Goal: Register for event/course

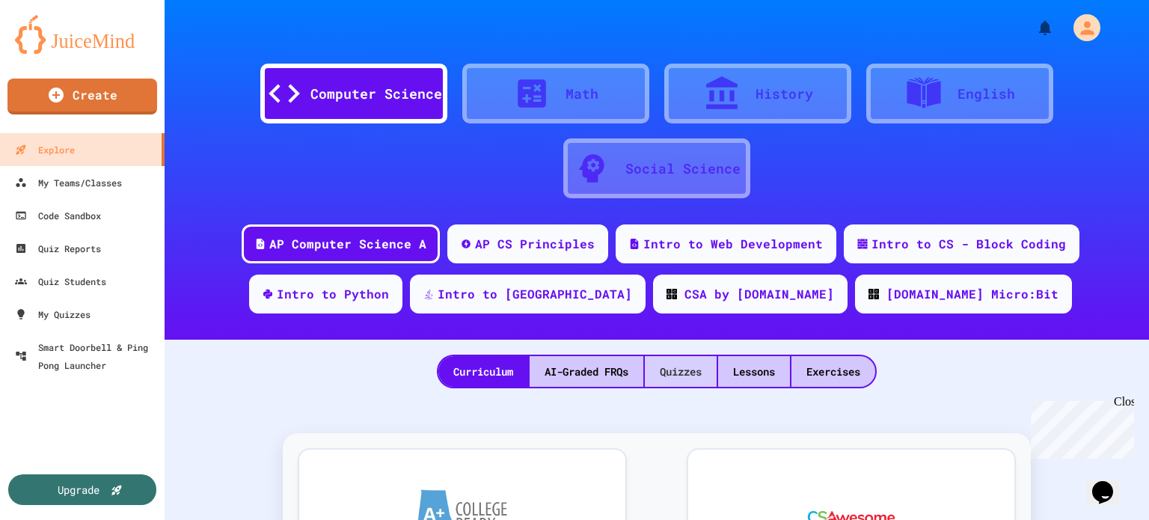
click at [662, 362] on div "Quizzes" at bounding box center [681, 371] width 72 height 31
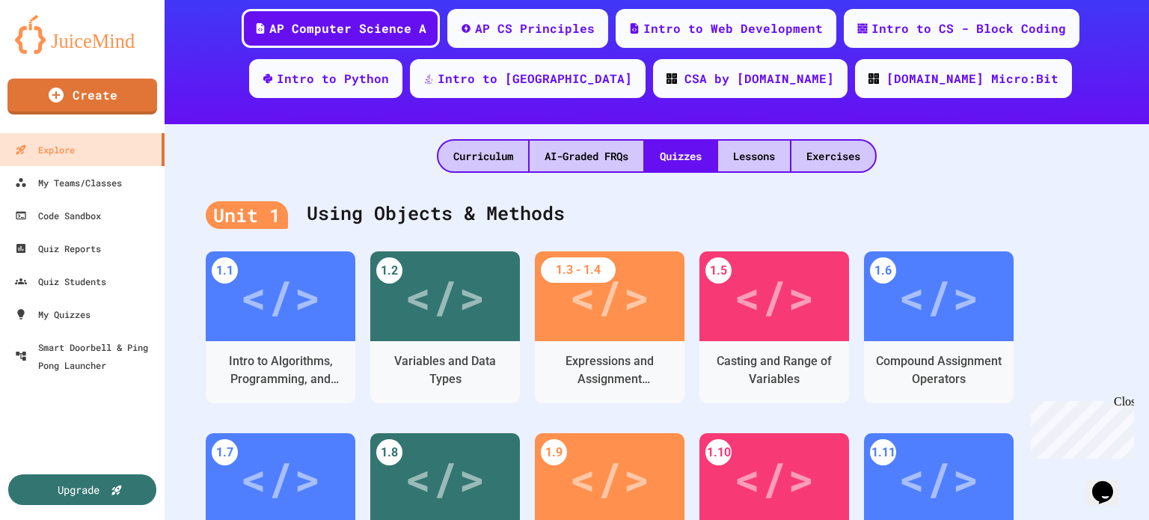
scroll to position [224, 0]
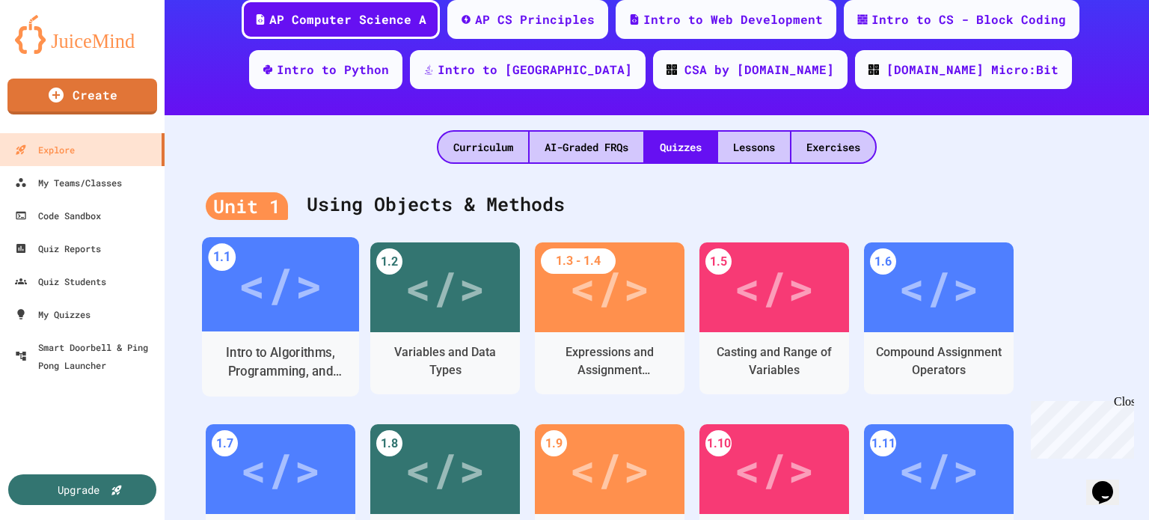
click at [257, 360] on div "Intro to Algorithms, Programming, and Compilers" at bounding box center [281, 361] width 134 height 37
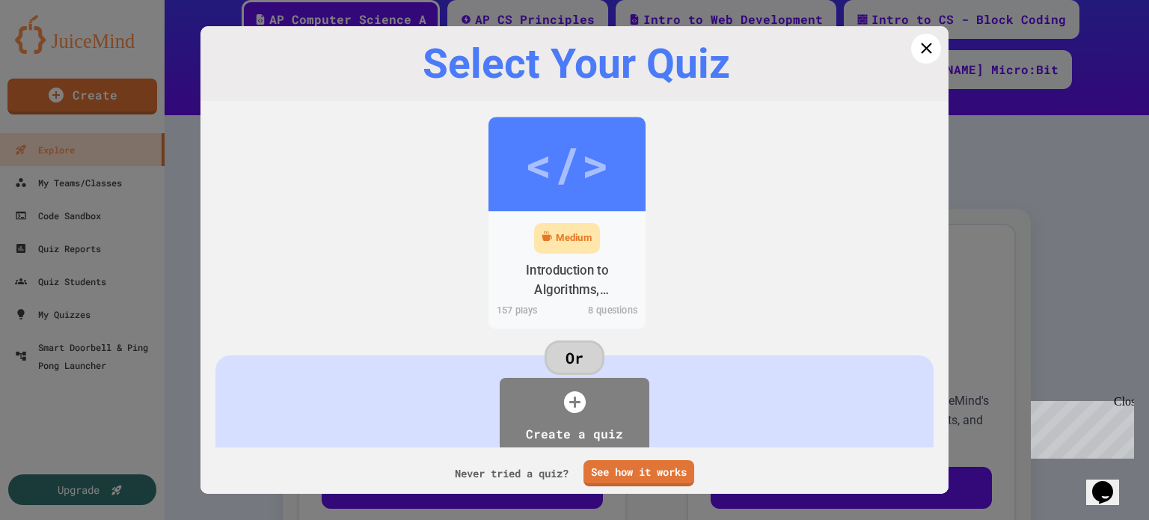
click at [589, 258] on div "Introduction to Algorithms, Programming, and Compilers" at bounding box center [566, 280] width 157 height 46
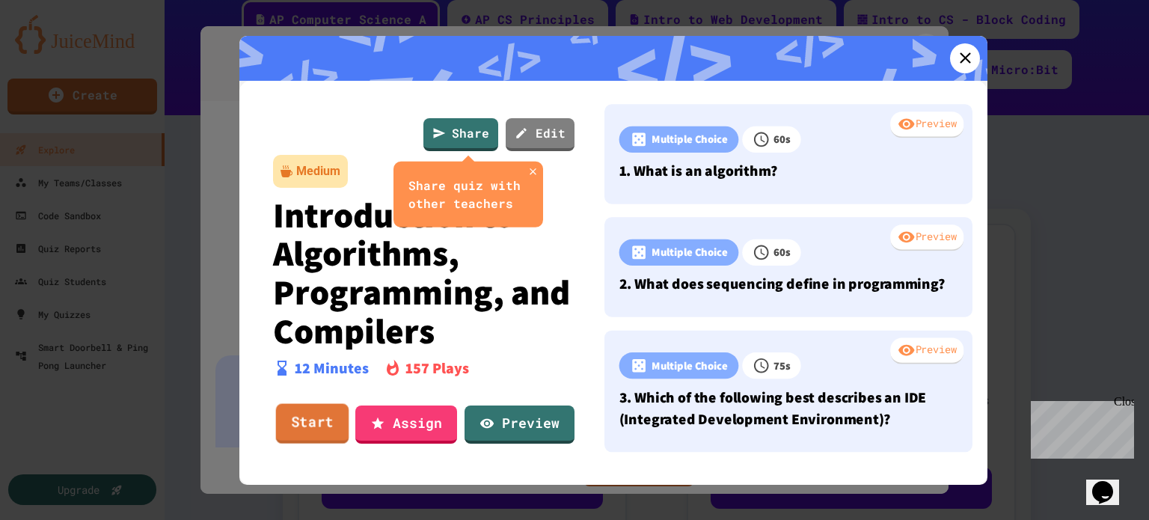
click at [328, 426] on link "Start" at bounding box center [312, 424] width 73 height 40
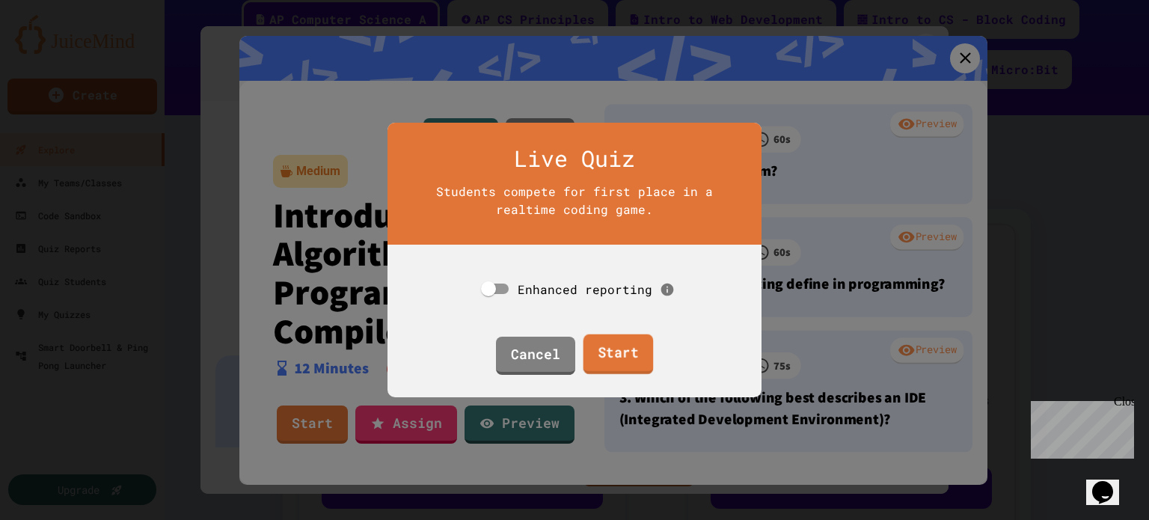
click at [625, 339] on link "Start" at bounding box center [618, 354] width 70 height 40
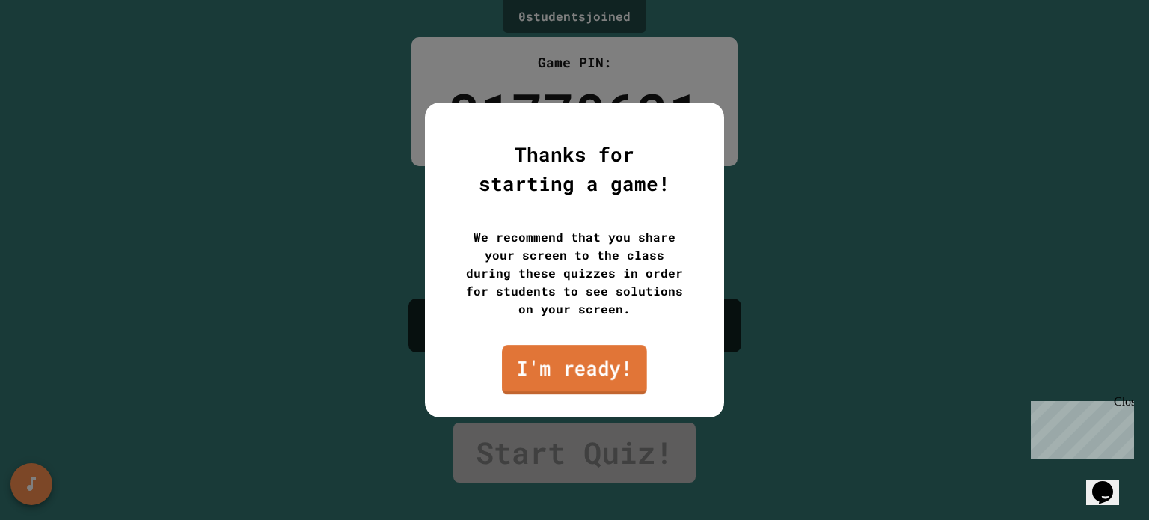
click at [604, 381] on link "I'm ready!" at bounding box center [574, 369] width 145 height 49
